Goal: Task Accomplishment & Management: Use online tool/utility

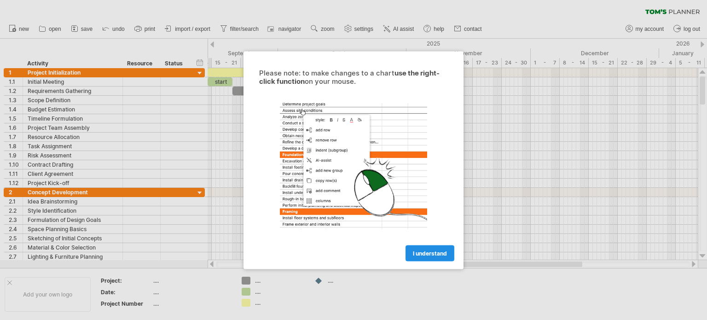
click at [424, 251] on span "I understand" at bounding box center [430, 253] width 34 height 7
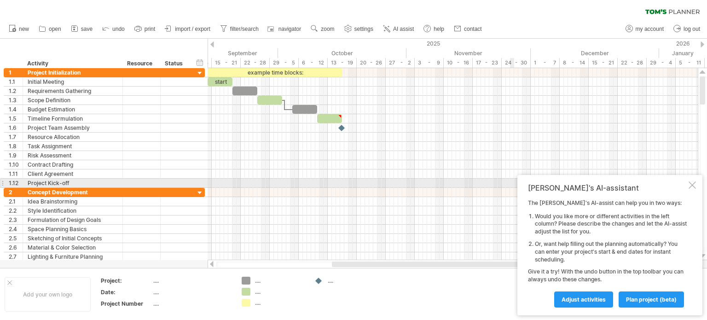
click at [692, 185] on div at bounding box center [692, 184] width 7 height 7
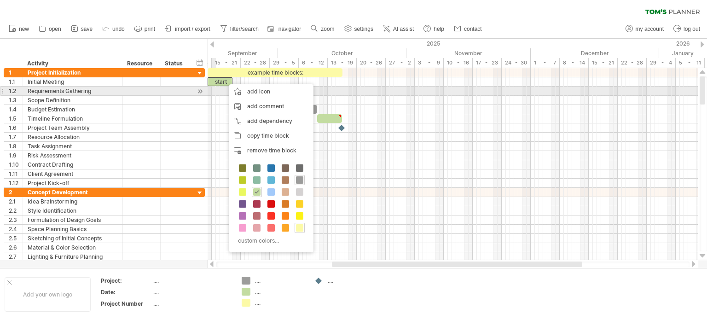
click at [203, 95] on div at bounding box center [200, 92] width 9 height 10
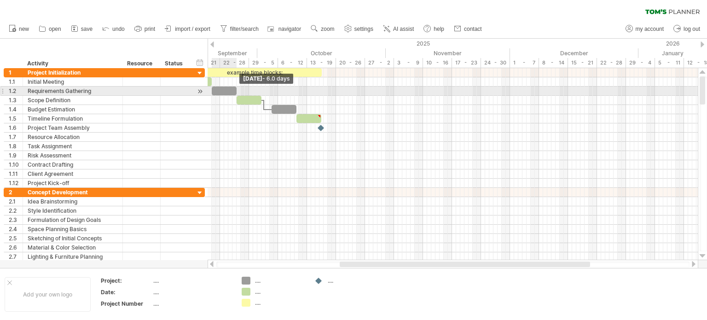
click at [236, 92] on span at bounding box center [237, 91] width 4 height 9
click at [232, 92] on div at bounding box center [224, 91] width 25 height 9
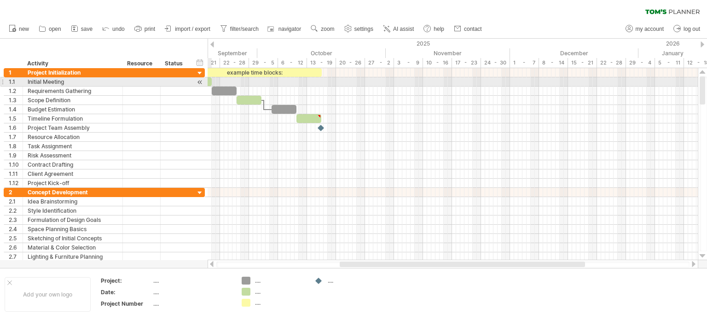
click at [200, 82] on div at bounding box center [200, 82] width 9 height 10
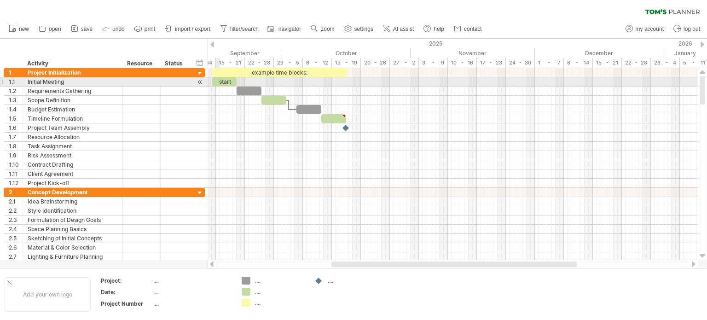
click at [218, 81] on div "start" at bounding box center [224, 81] width 25 height 9
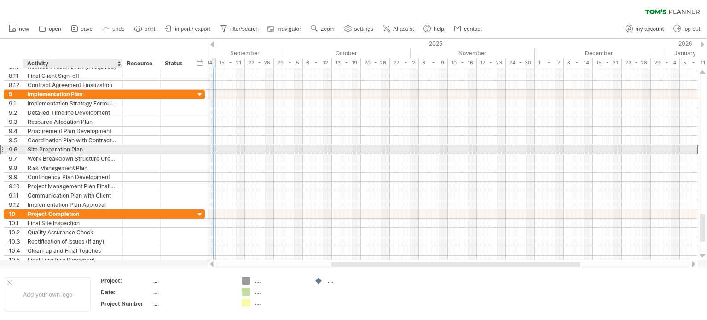
click at [84, 149] on div "Site Preparation Plan" at bounding box center [73, 149] width 90 height 9
